Goal: Find contact information: Obtain details needed to contact an individual or organization

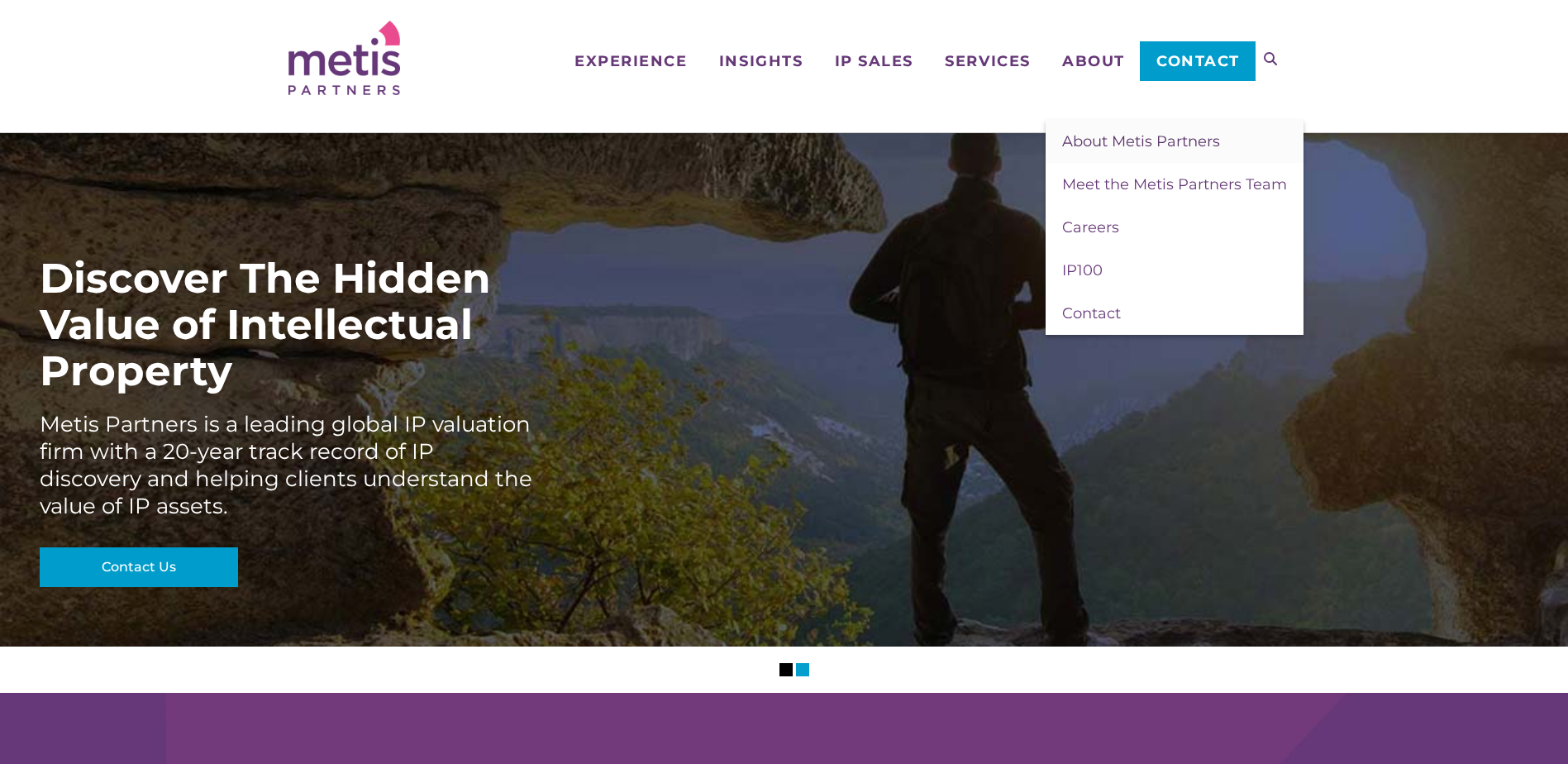
click at [1087, 135] on span "About Metis Partners" at bounding box center [1141, 141] width 158 height 18
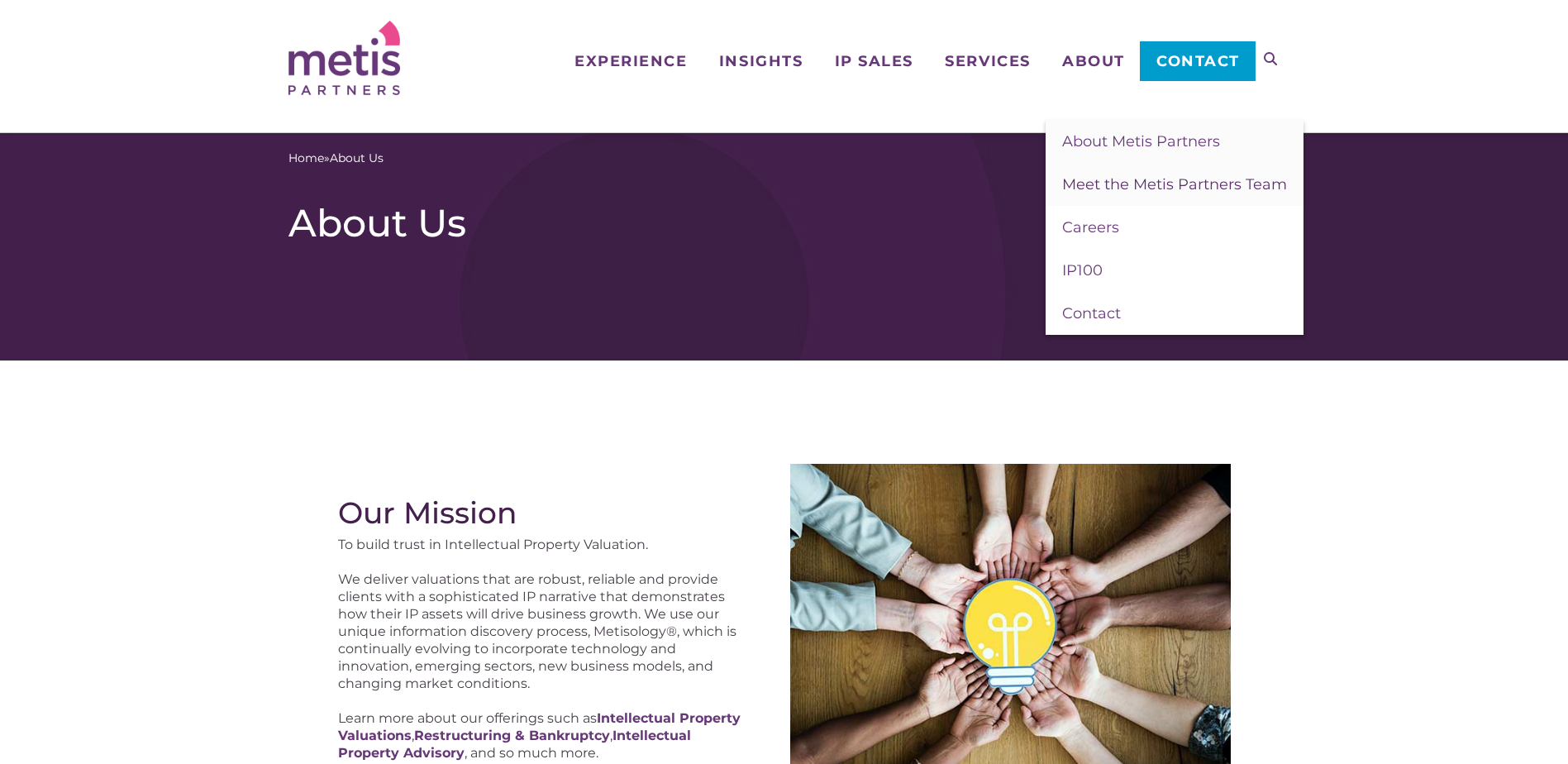
click at [1090, 181] on span "Meet the Metis Partners Team" at bounding box center [1175, 184] width 225 height 18
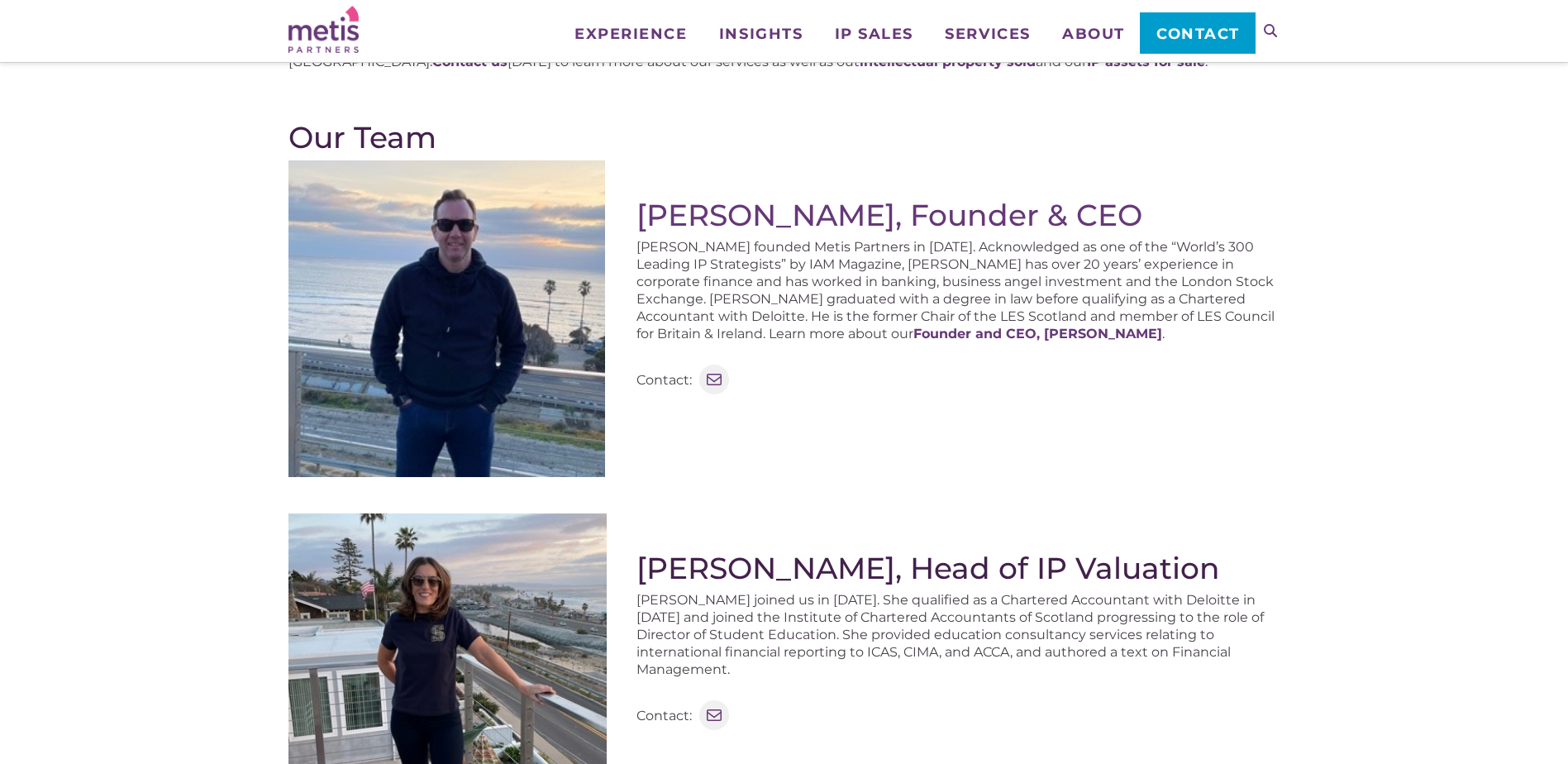
scroll to position [552, 0]
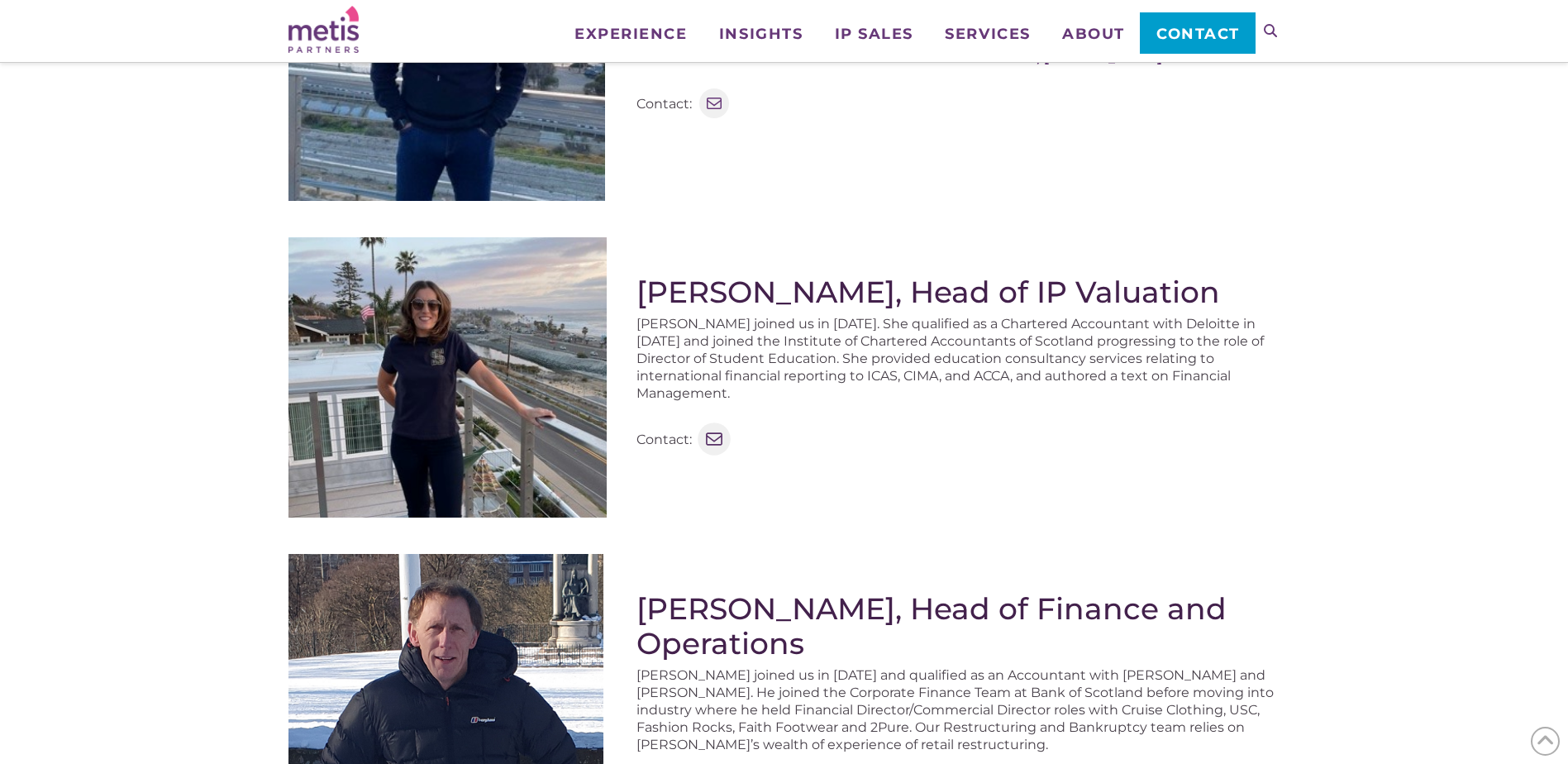
click at [713, 428] on icon at bounding box center [714, 439] width 22 height 22
drag, startPoint x: 639, startPoint y: 302, endPoint x: 1255, endPoint y: 296, distance: 616.0
click at [1255, 296] on h2 "Luisa Robertson, Head of IP Valuation" at bounding box center [958, 292] width 644 height 35
copy h2 "Luisa Robertson, Head of IP Valuation"
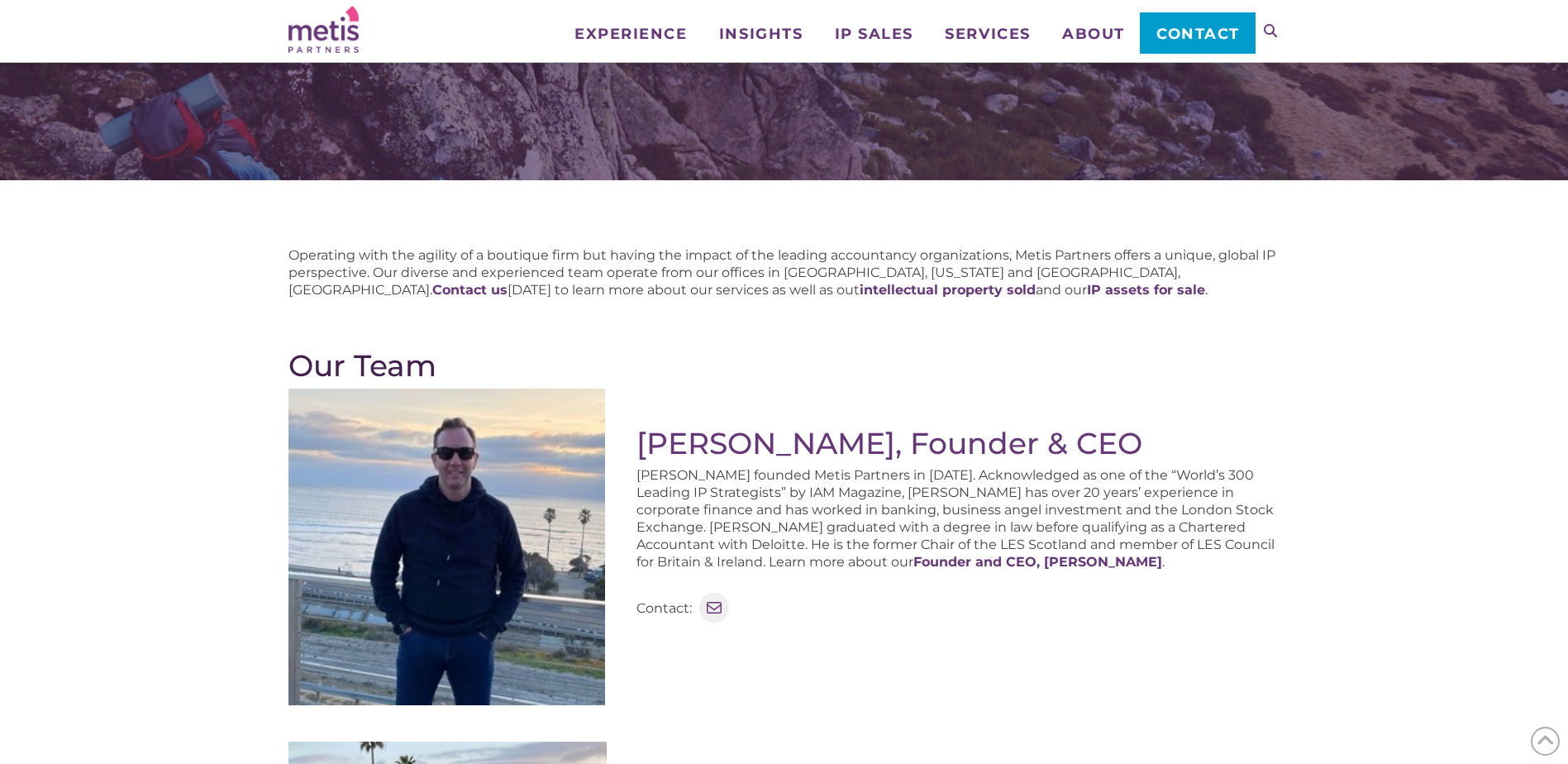
scroll to position [0, 0]
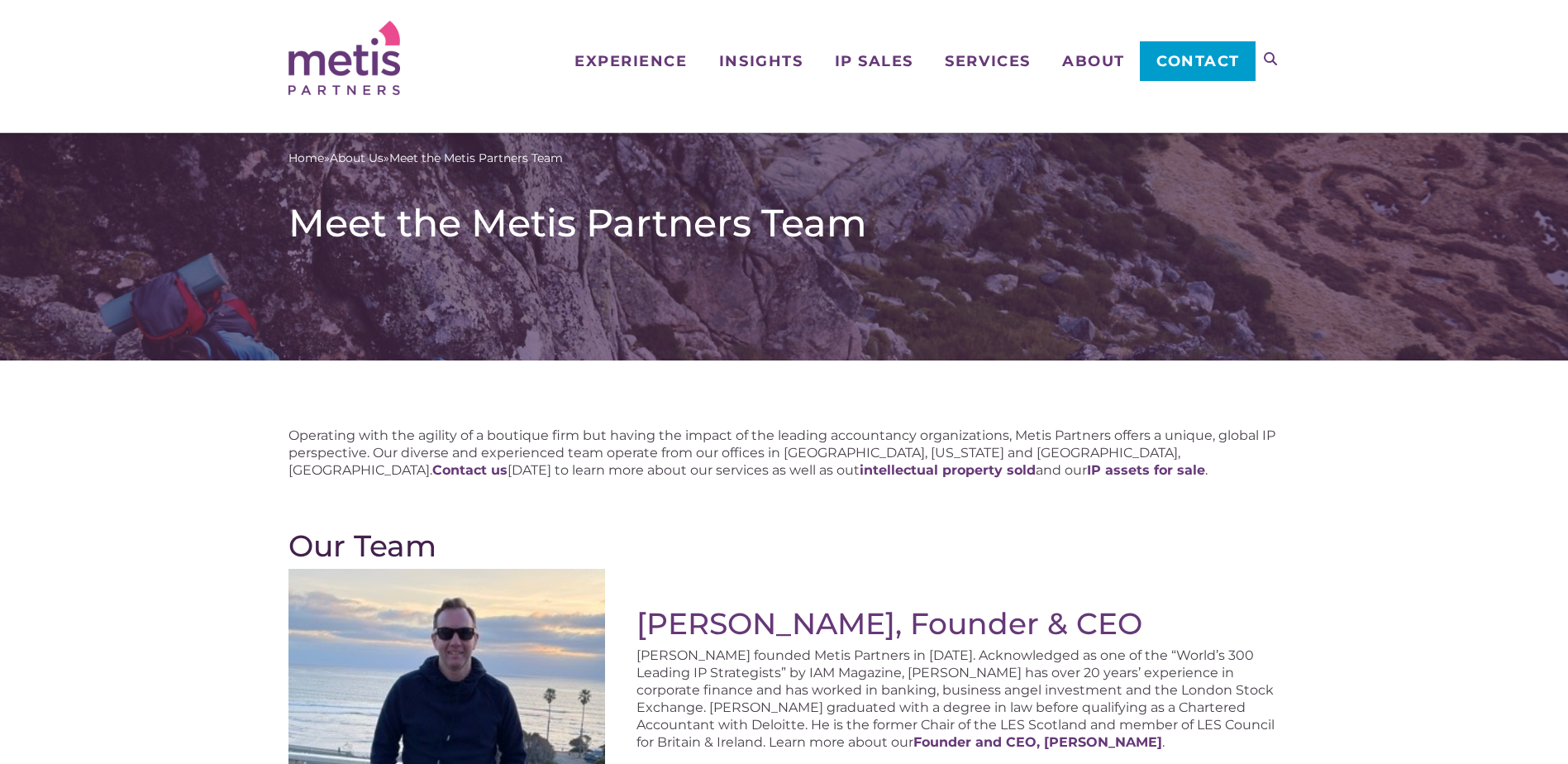
click at [1193, 61] on span "Contact" at bounding box center [1198, 61] width 84 height 15
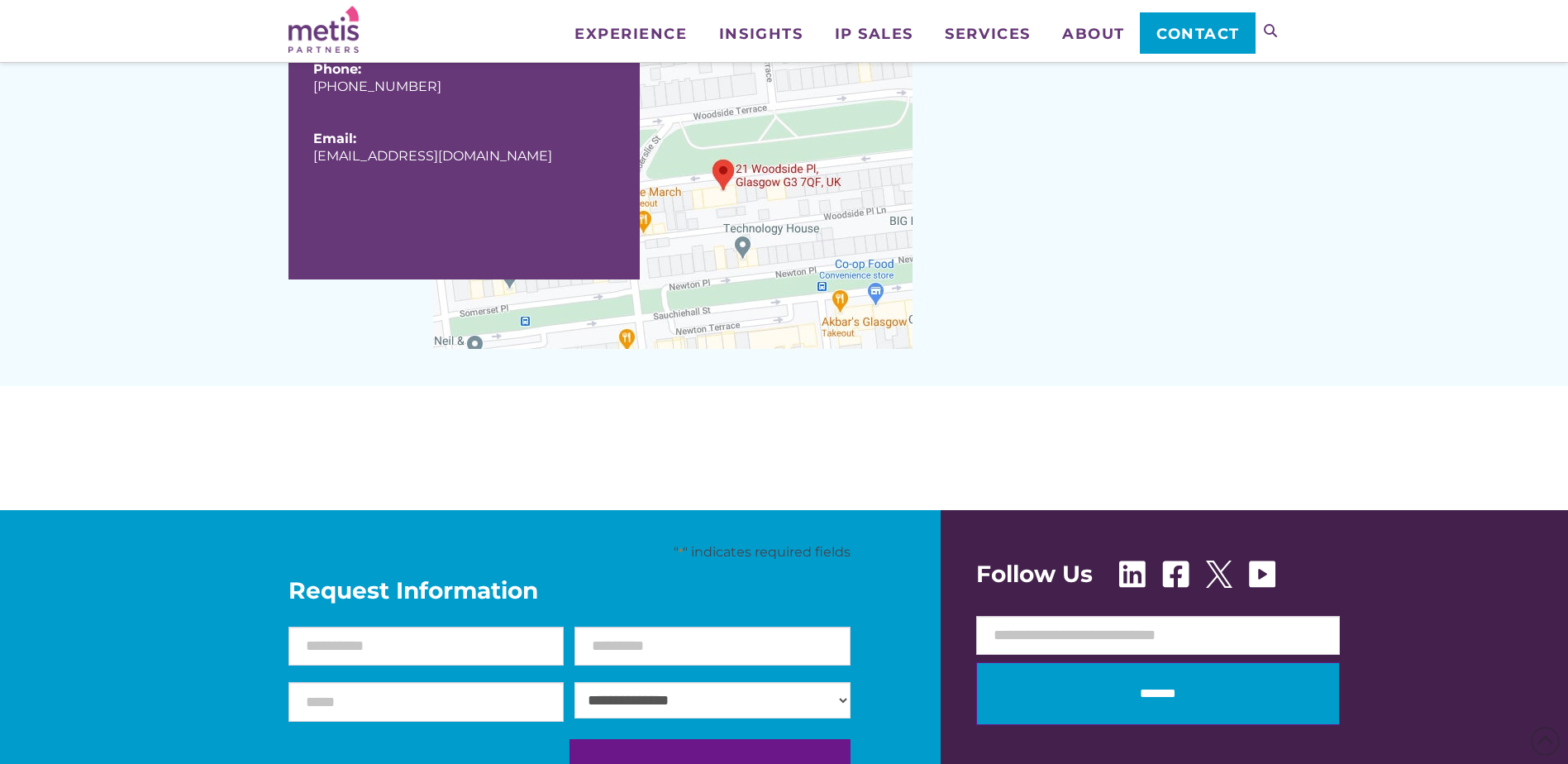
scroll to position [1654, 0]
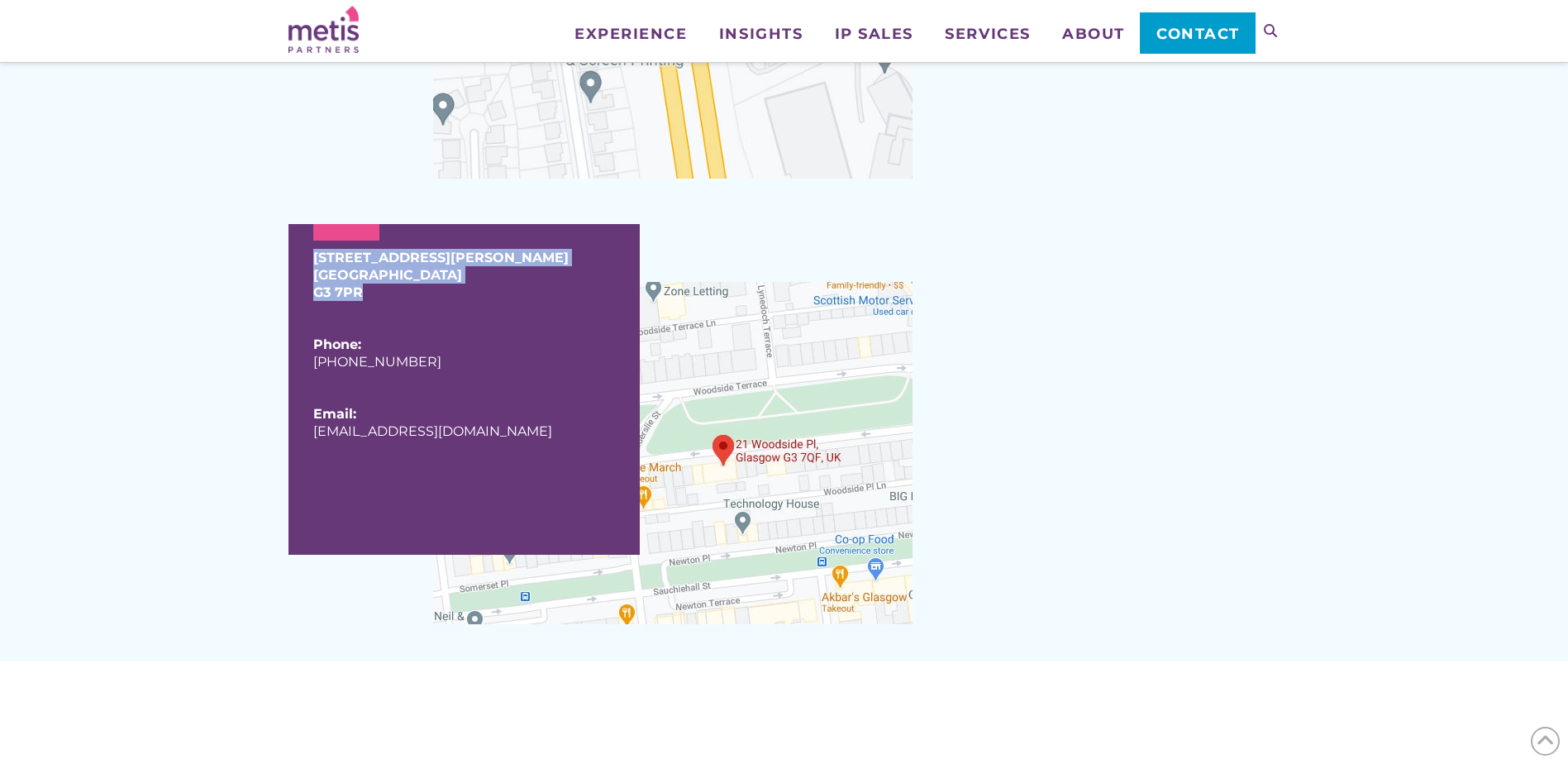
drag, startPoint x: 361, startPoint y: 297, endPoint x: 294, endPoint y: 262, distance: 75.6
click at [294, 262] on div "10 Newton Place Glasgow G3 7PR Phone: +44 (0) 141 353 3011 Email: info@metispar…" at bounding box center [464, 389] width 351 height 331
drag, startPoint x: 294, startPoint y: 262, endPoint x: 437, endPoint y: 371, distance: 179.8
click at [437, 371] on p "Phone: +44 (0) 141 353 3011" at bounding box center [464, 362] width 302 height 52
drag, startPoint x: 419, startPoint y: 365, endPoint x: 310, endPoint y: 262, distance: 150.0
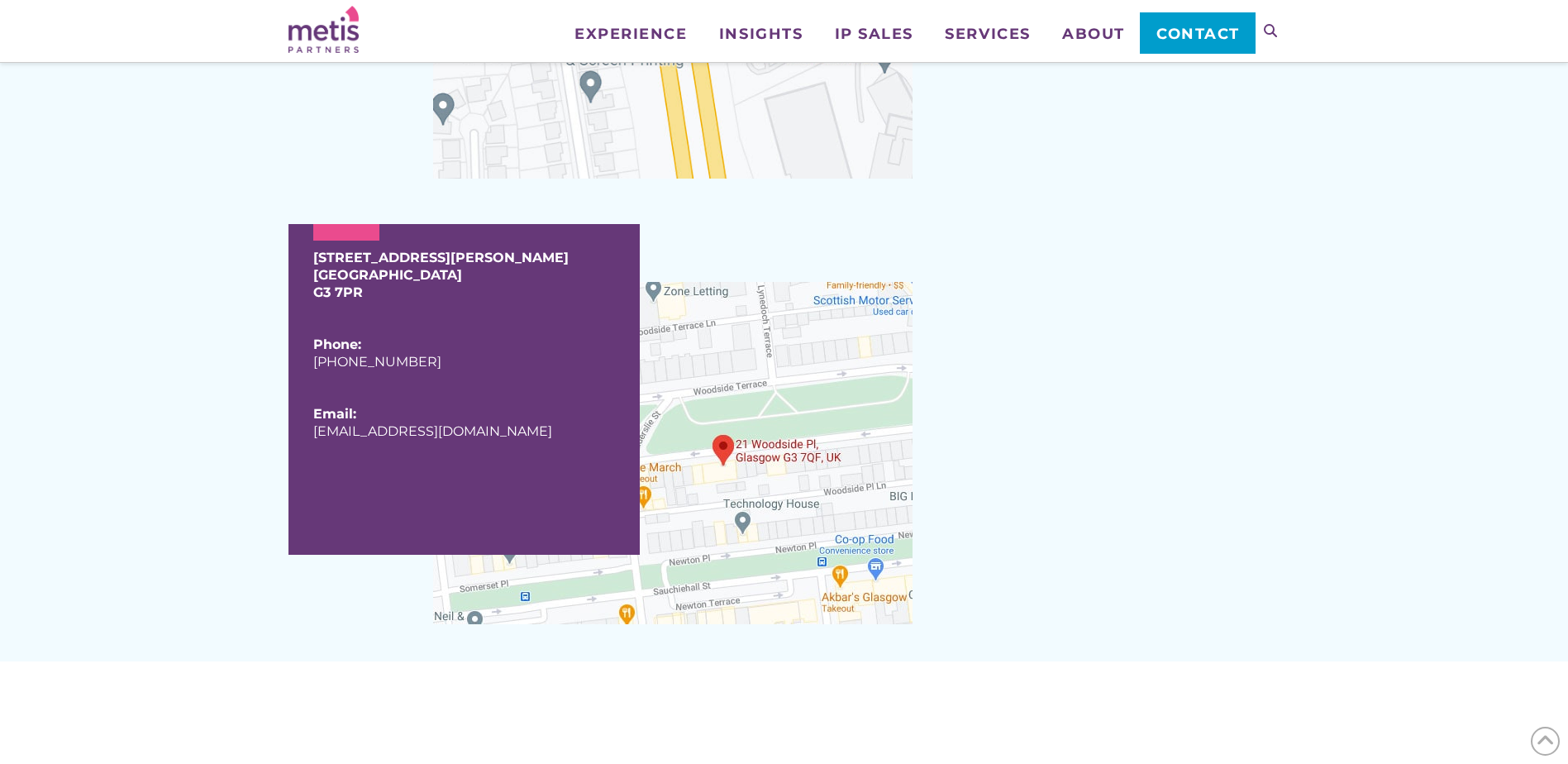
click at [310, 262] on div "10 Newton Place Glasgow G3 7PR Phone: +44 (0) 141 353 3011 Email: info@metispar…" at bounding box center [464, 389] width 351 height 331
copy div "10 Newton Place Glasgow G3 7PR Phone: +44 (0) 141 353 3011"
click at [464, 378] on p "Phone: +44 (0) 141 353 3011" at bounding box center [464, 362] width 302 height 52
click at [365, 374] on p "Phone: +44 (0) 141 353 3011" at bounding box center [464, 362] width 302 height 52
click at [379, 359] on link "[PHONE_NUMBER]" at bounding box center [377, 362] width 128 height 16
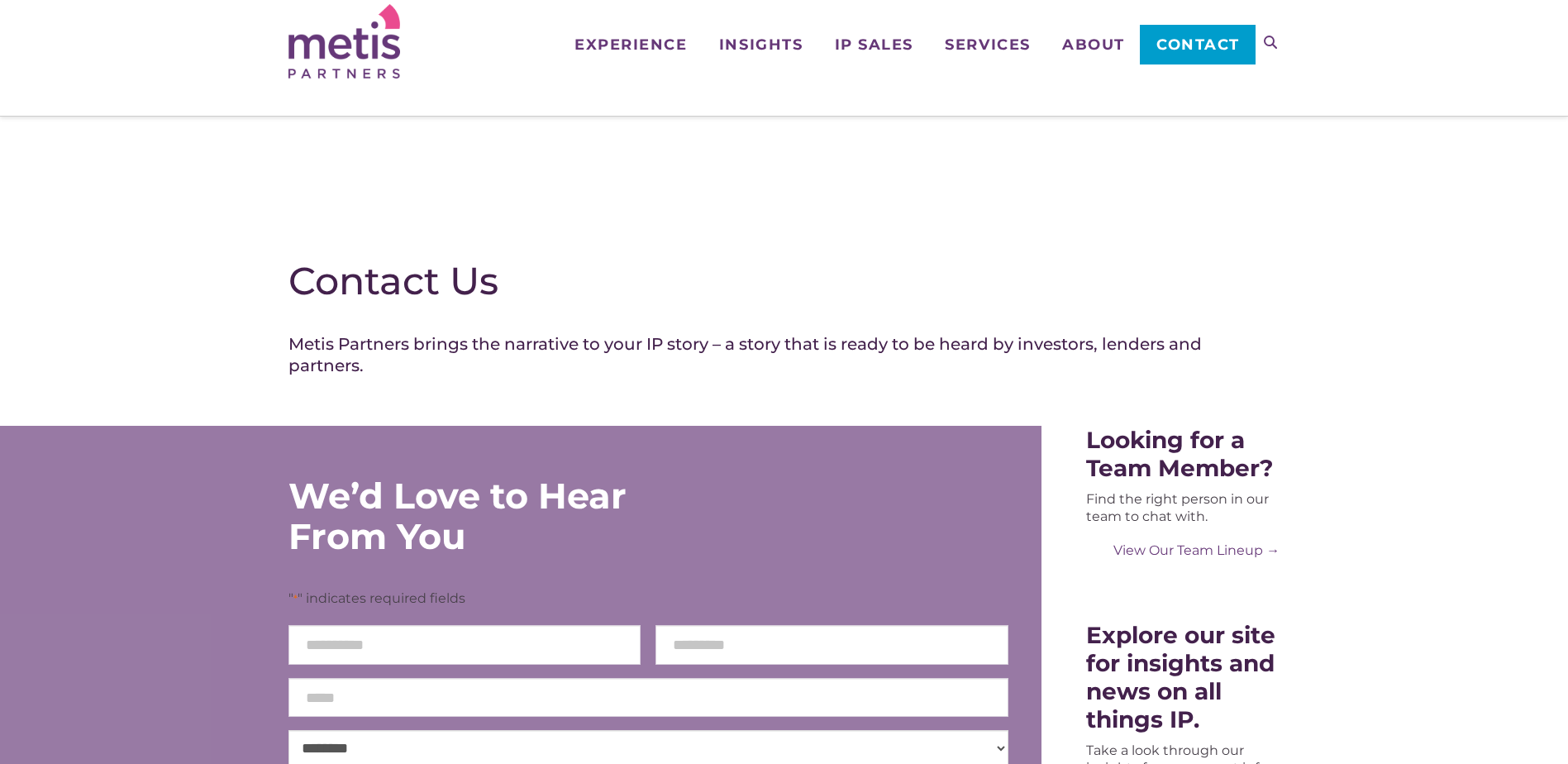
scroll to position [0, 0]
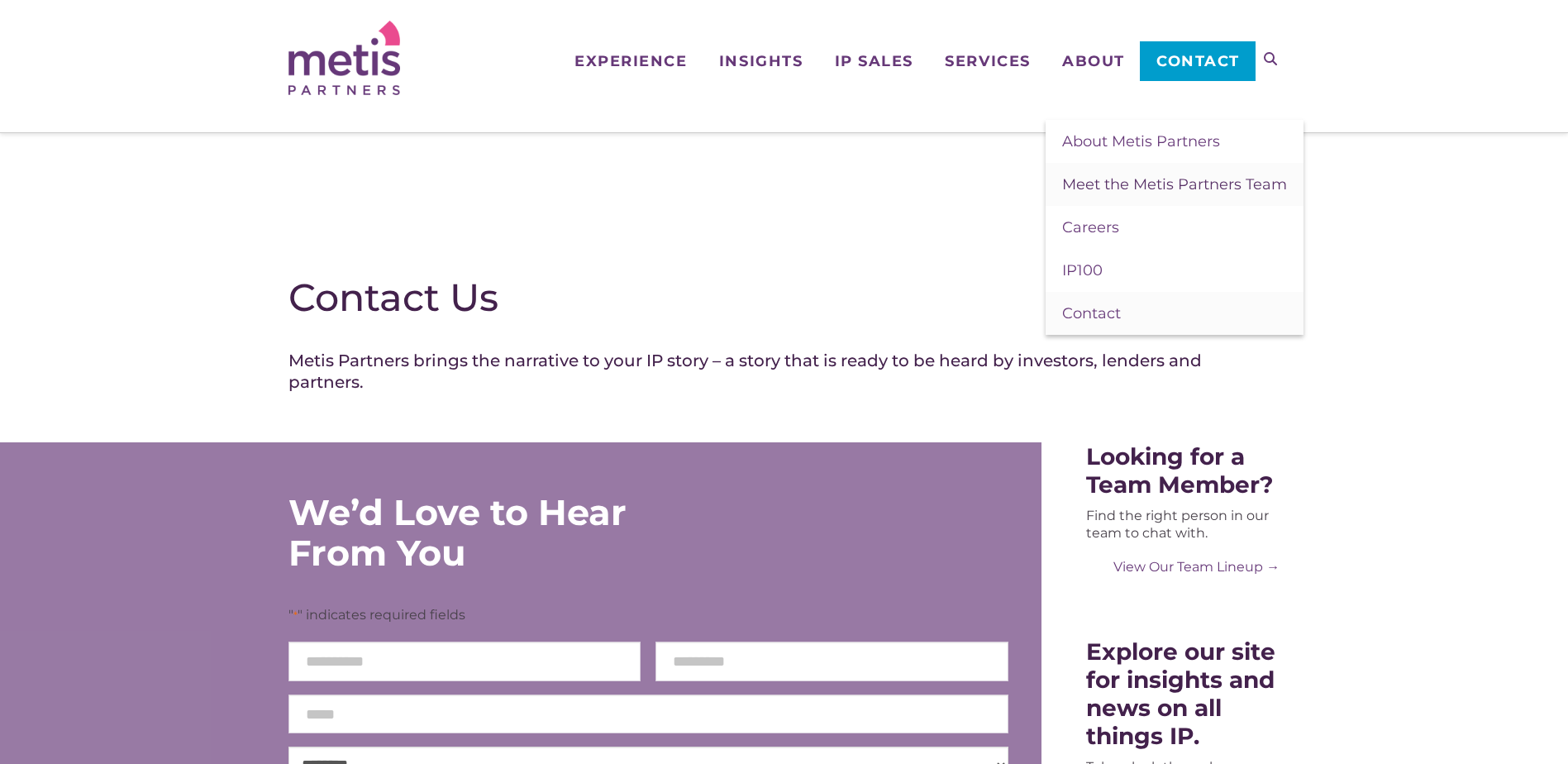
click at [1100, 191] on span "Meet the Metis Partners Team" at bounding box center [1175, 184] width 225 height 18
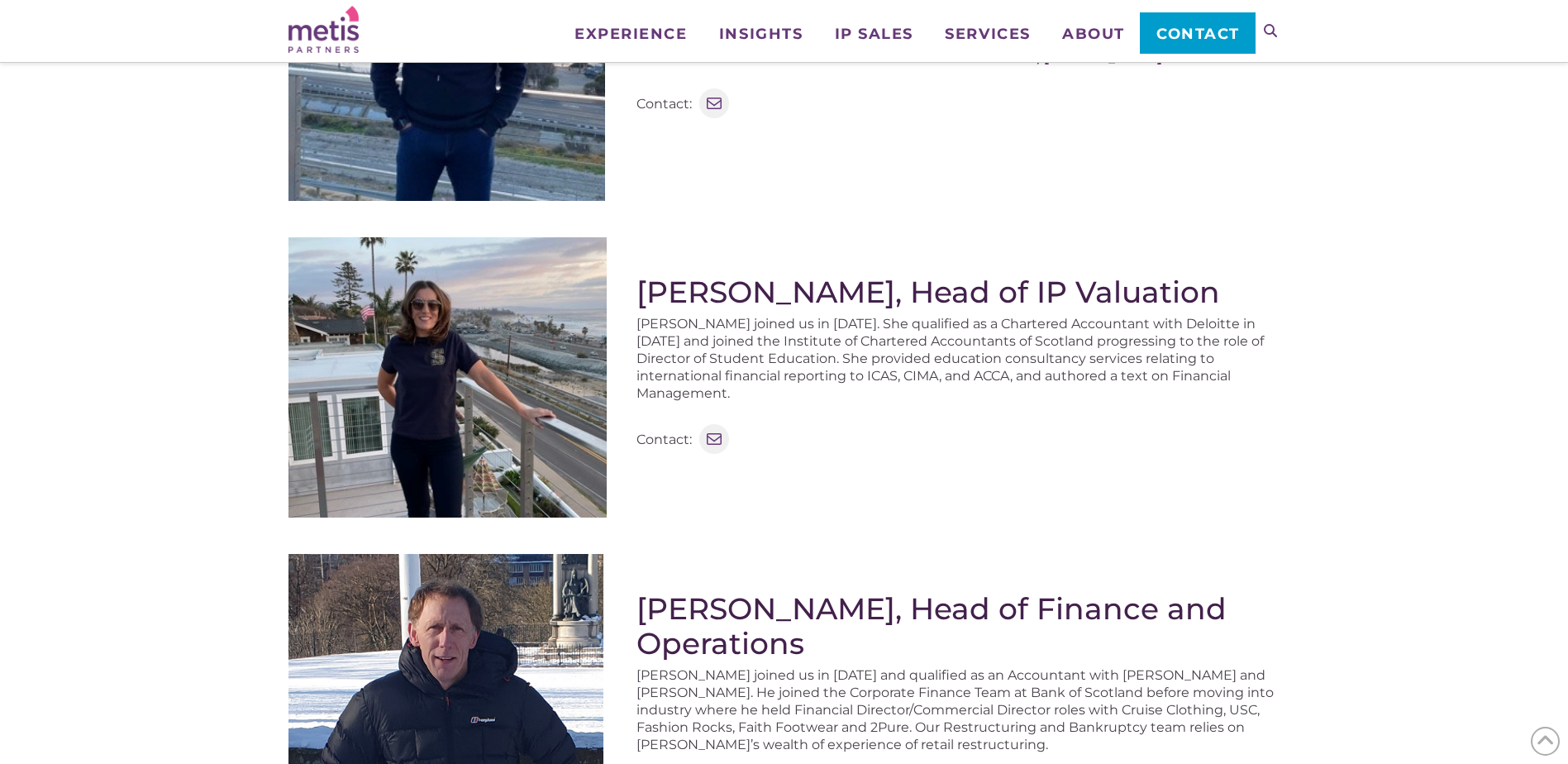
scroll to position [275, 0]
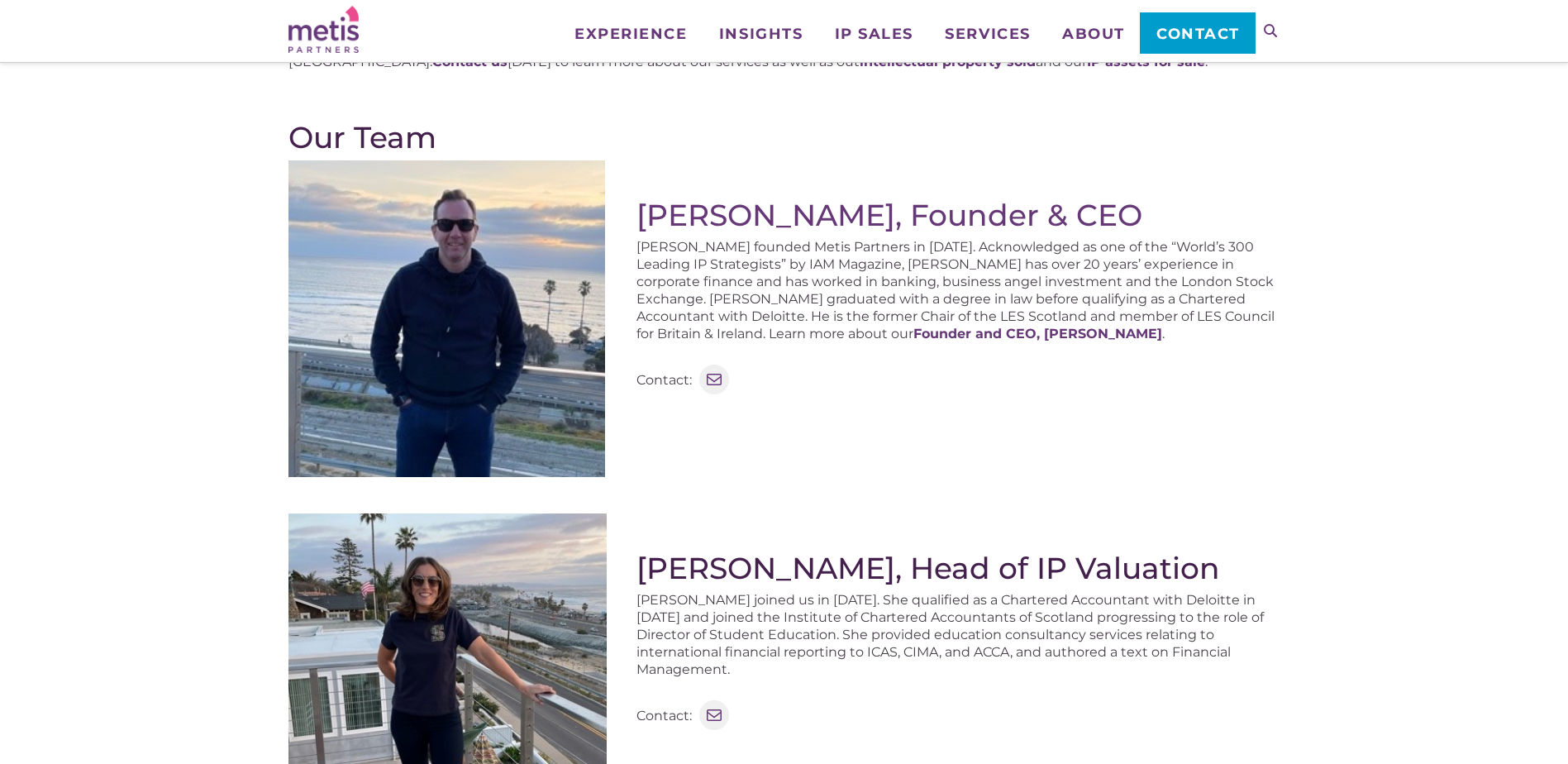
click at [675, 374] on p "Contact:" at bounding box center [664, 380] width 56 height 17
click at [726, 381] on link "Mail" at bounding box center [714, 380] width 33 height 33
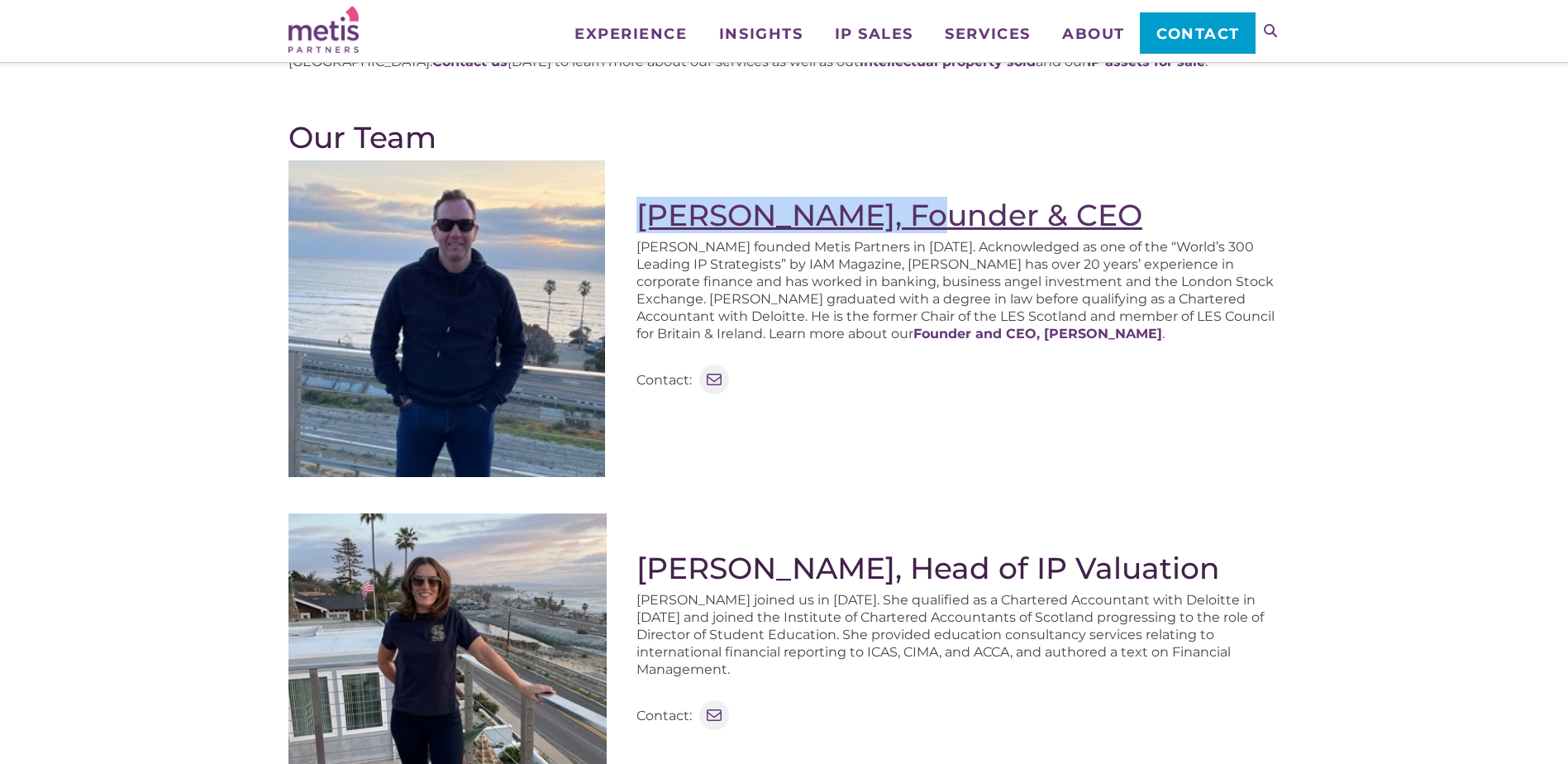
drag, startPoint x: 630, startPoint y: 204, endPoint x: 932, endPoint y: 229, distance: 303.0
click at [932, 229] on div "Stephen Robertson, Founder & CEO Stephen founded Metis Partners in 2003. Acknow…" at bounding box center [784, 325] width 992 height 330
click at [681, 225] on link "[PERSON_NAME], Founder & CEO" at bounding box center [889, 215] width 506 height 37
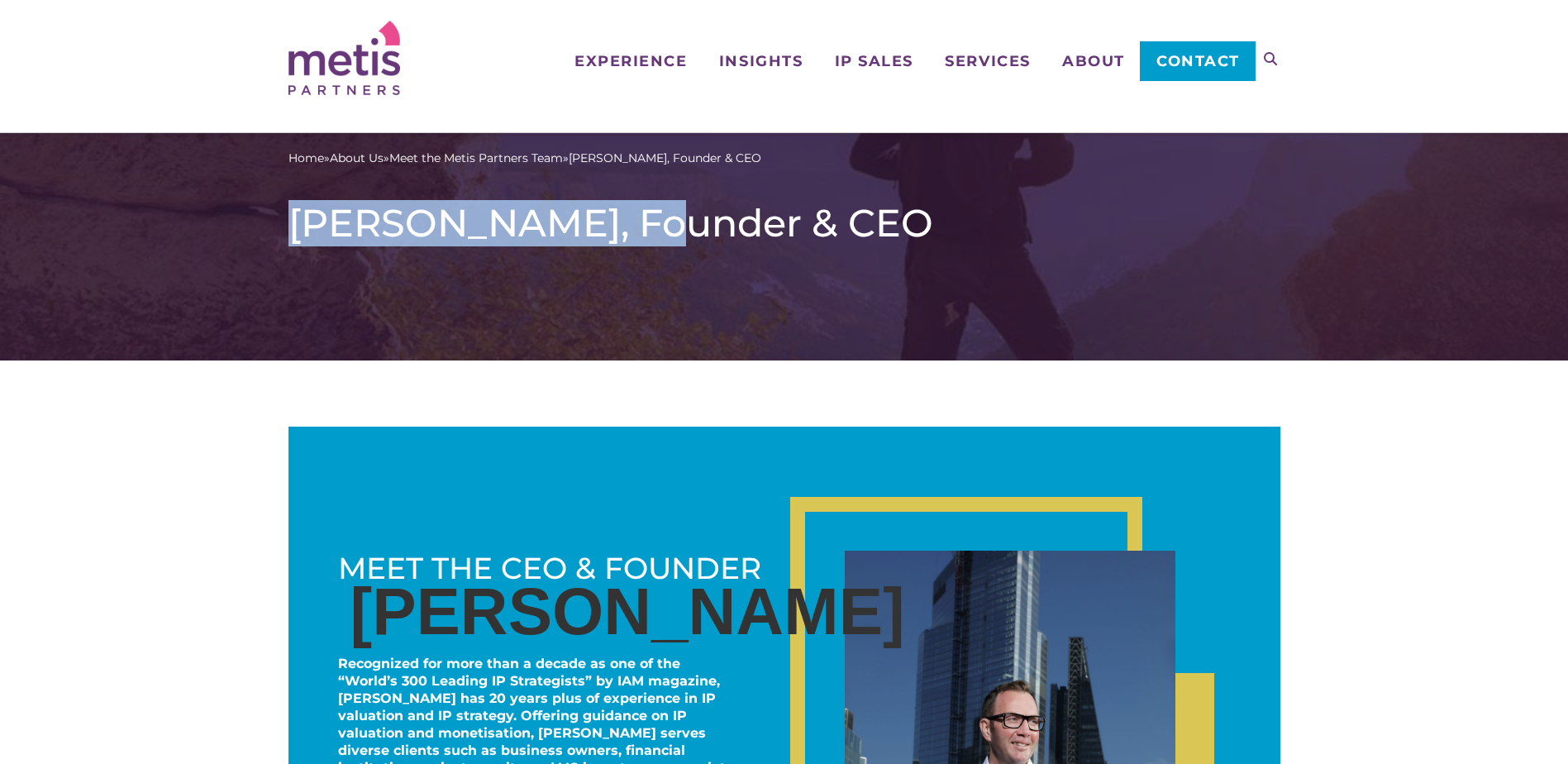
drag, startPoint x: 289, startPoint y: 231, endPoint x: 659, endPoint y: 236, distance: 370.0
click at [659, 236] on h1 "[PERSON_NAME], Founder & CEO" at bounding box center [784, 223] width 992 height 46
copy h1 "Stephen Robertson"
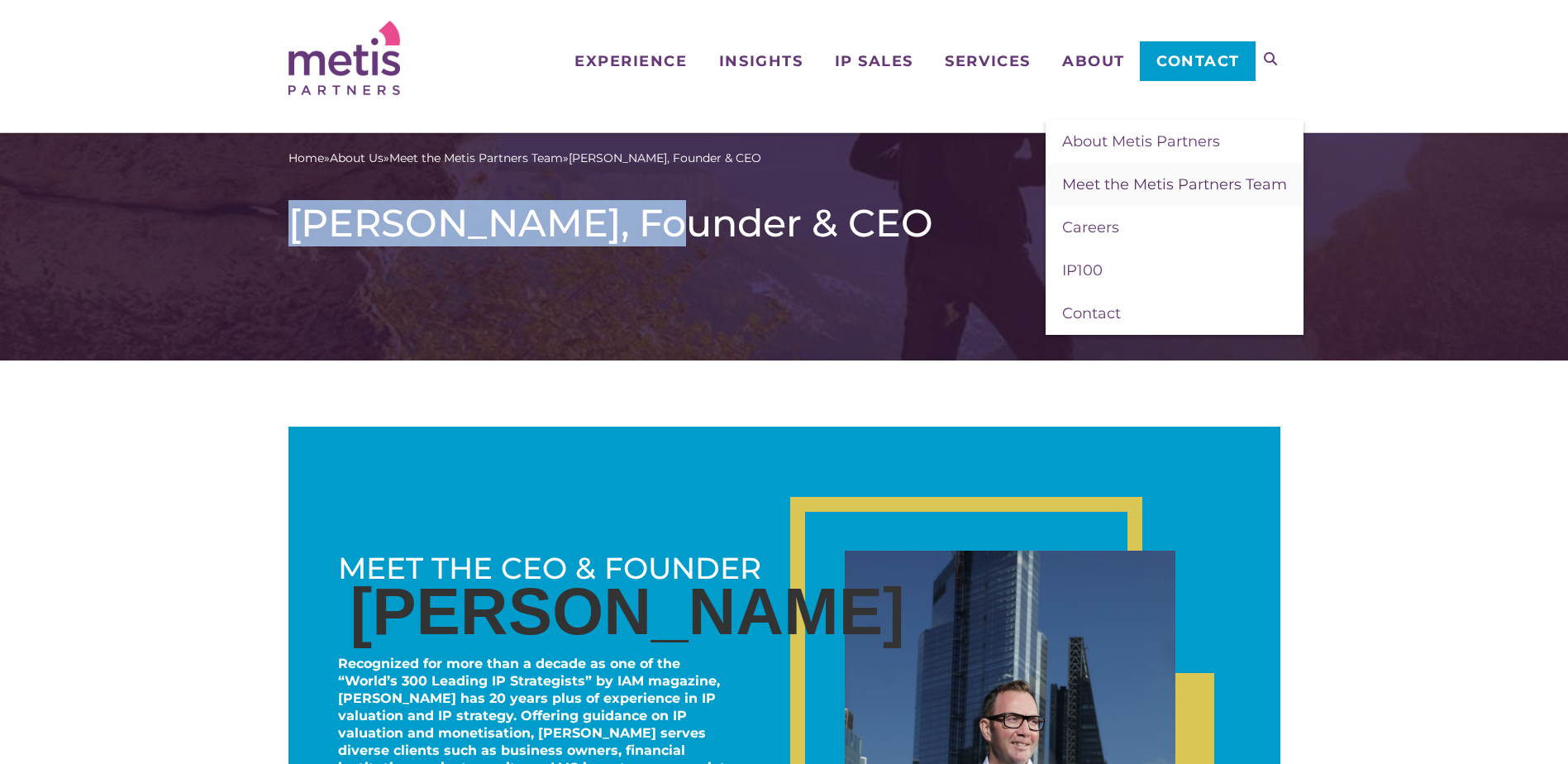
click at [1097, 181] on span "Meet the Metis Partners Team" at bounding box center [1175, 184] width 225 height 18
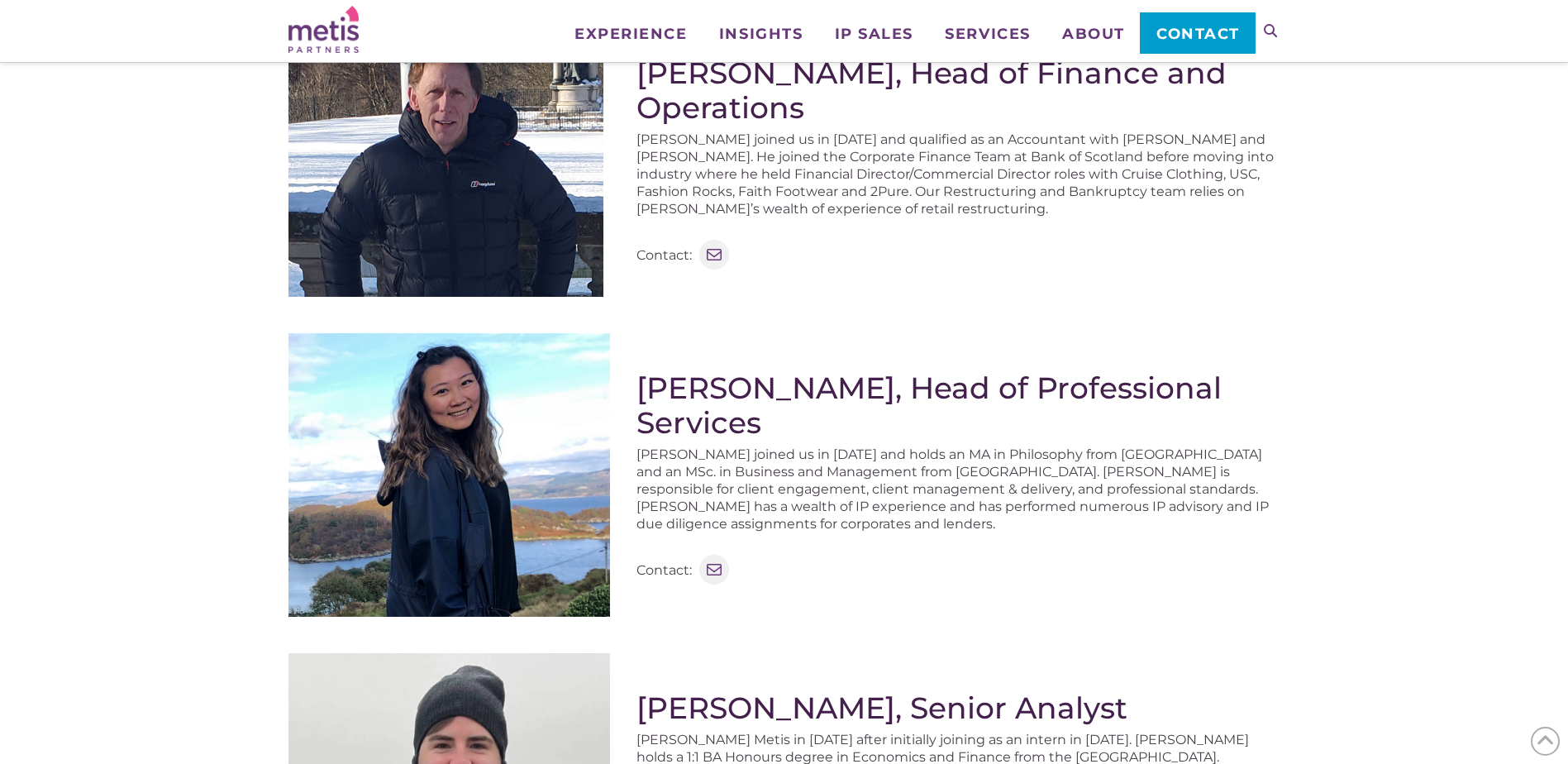
scroll to position [1103, 0]
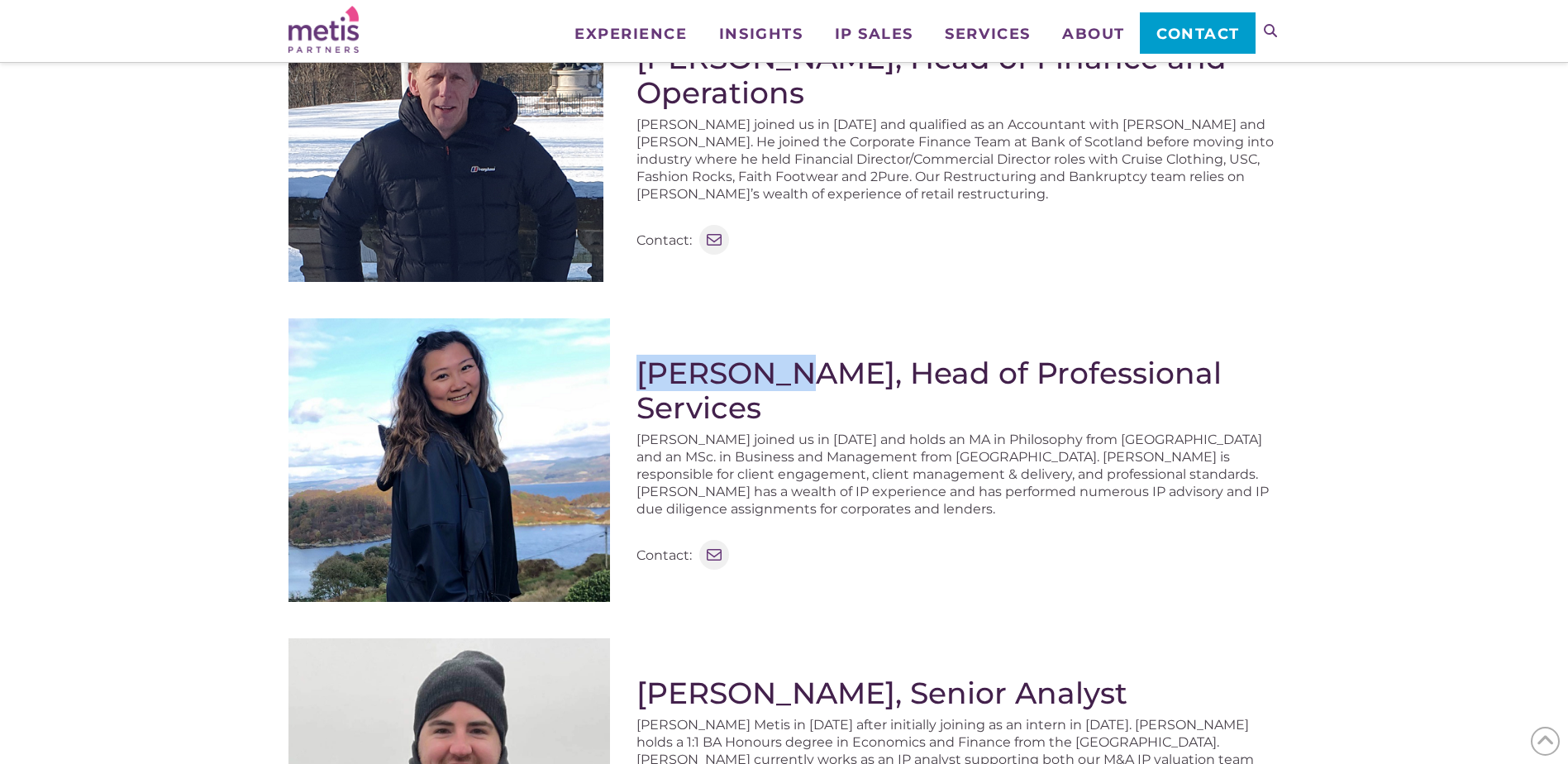
drag, startPoint x: 642, startPoint y: 373, endPoint x: 795, endPoint y: 378, distance: 153.1
click at [795, 378] on h2 "[PERSON_NAME], Head of Professional Services" at bounding box center [958, 390] width 644 height 70
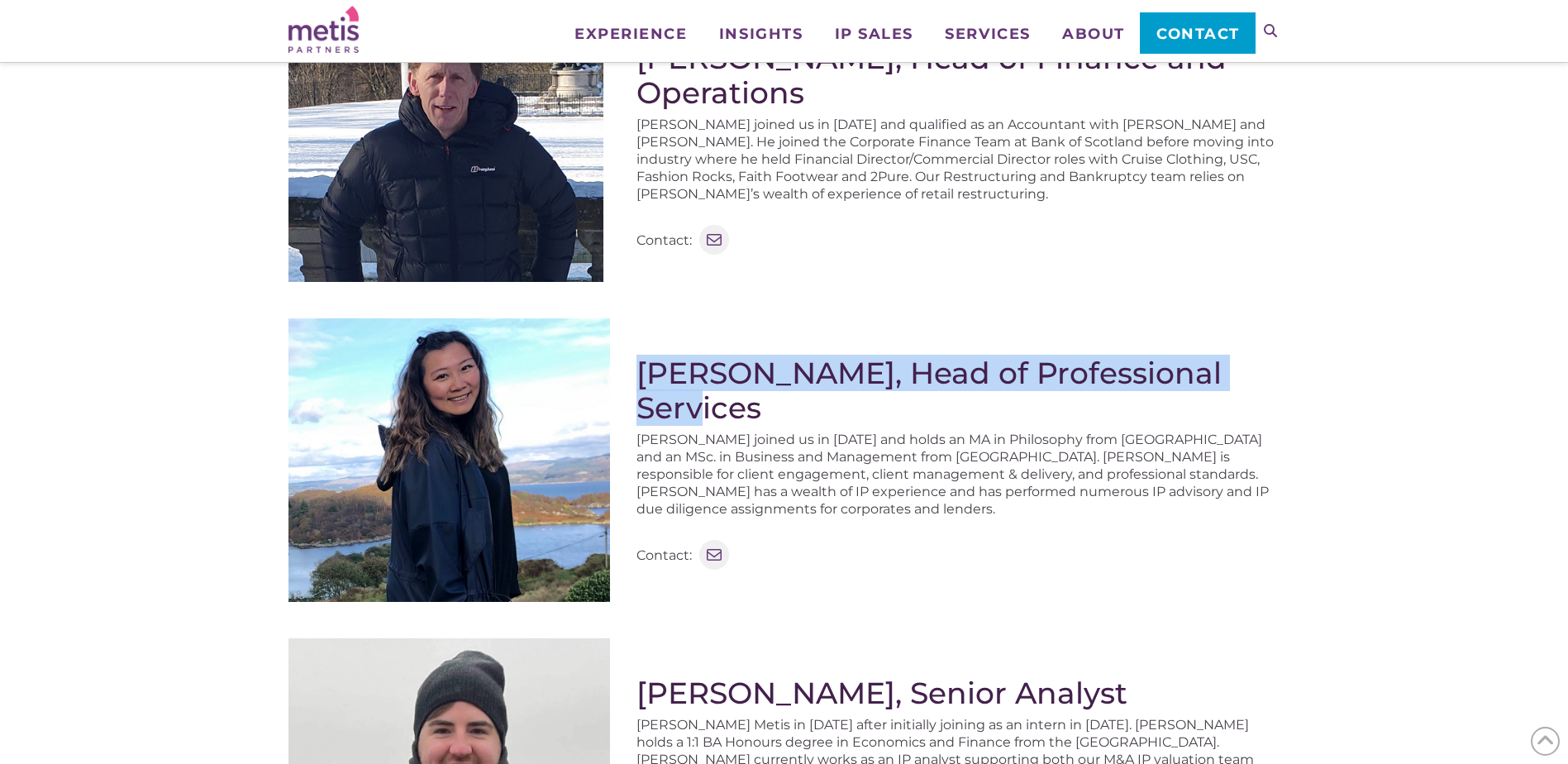
click at [1275, 365] on h2 "[PERSON_NAME], Head of Professional Services" at bounding box center [958, 390] width 644 height 70
copy h2 "[PERSON_NAME], Head of Professional Services"
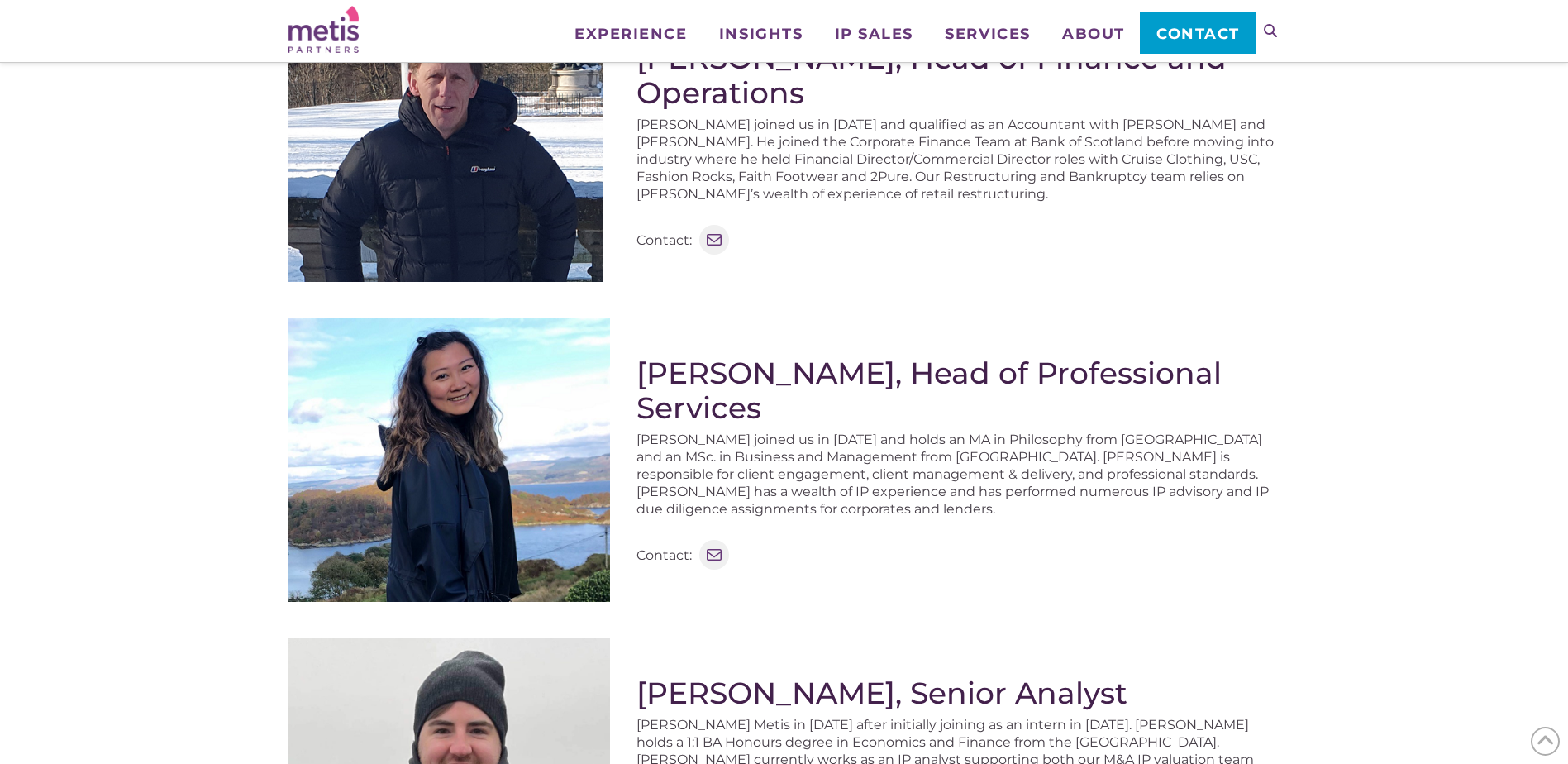
drag, startPoint x: 673, startPoint y: 537, endPoint x: 690, endPoint y: 530, distance: 18.4
click at [673, 537] on div "[PERSON_NAME], Head of Professional Services [PERSON_NAME] joined us in [DATE] …" at bounding box center [958, 467] width 644 height 297
click at [713, 544] on icon at bounding box center [714, 555] width 22 height 22
